Goal: Navigation & Orientation: Find specific page/section

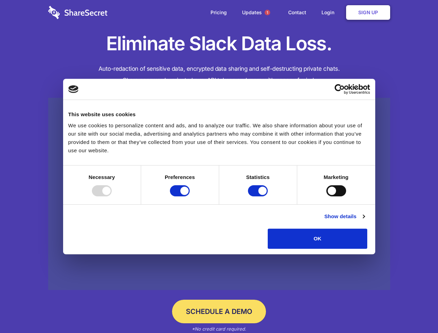
click at [112, 196] on div at bounding box center [102, 190] width 20 height 11
click at [190, 196] on input "Preferences" at bounding box center [180, 190] width 20 height 11
checkbox input "false"
click at [259, 196] on input "Statistics" at bounding box center [258, 190] width 20 height 11
checkbox input "false"
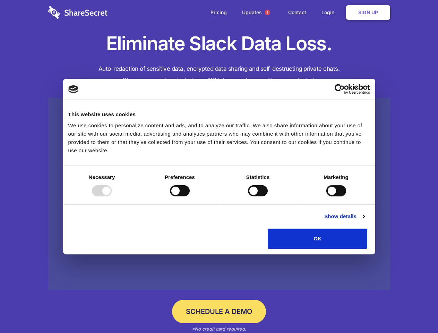
click at [327, 196] on input "Marketing" at bounding box center [337, 190] width 20 height 11
checkbox input "true"
click at [365, 221] on link "Show details" at bounding box center [344, 216] width 40 height 8
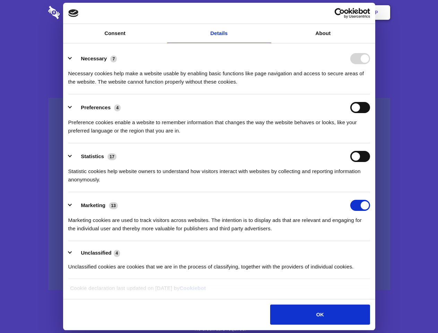
click at [370, 94] on li "Necessary 7 Necessary cookies help make a website usable by enabling basic func…" at bounding box center [219, 69] width 302 height 49
click at [267, 12] on span "1" at bounding box center [268, 13] width 6 height 6
